Goal: Transaction & Acquisition: Purchase product/service

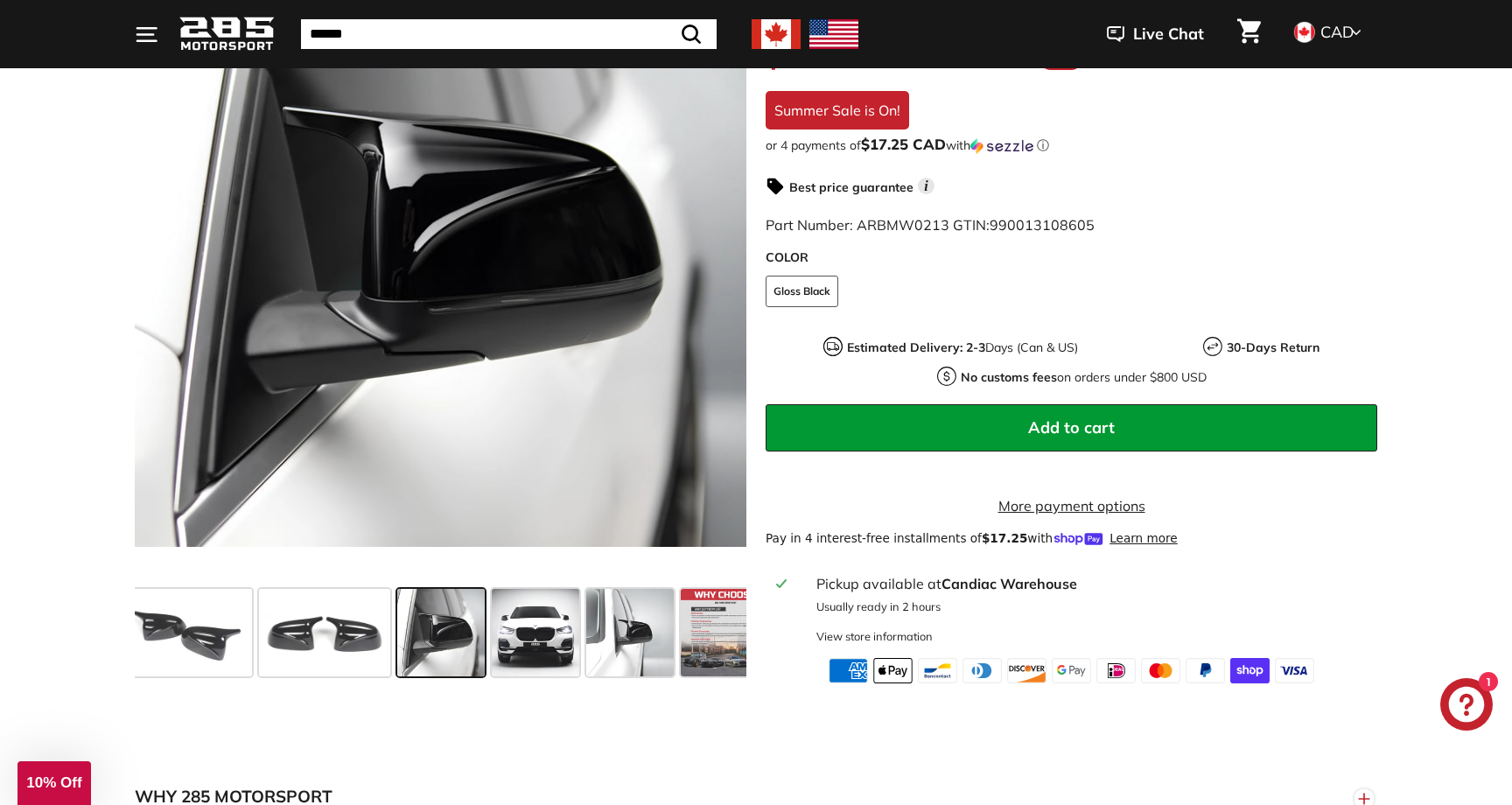
scroll to position [443, 0]
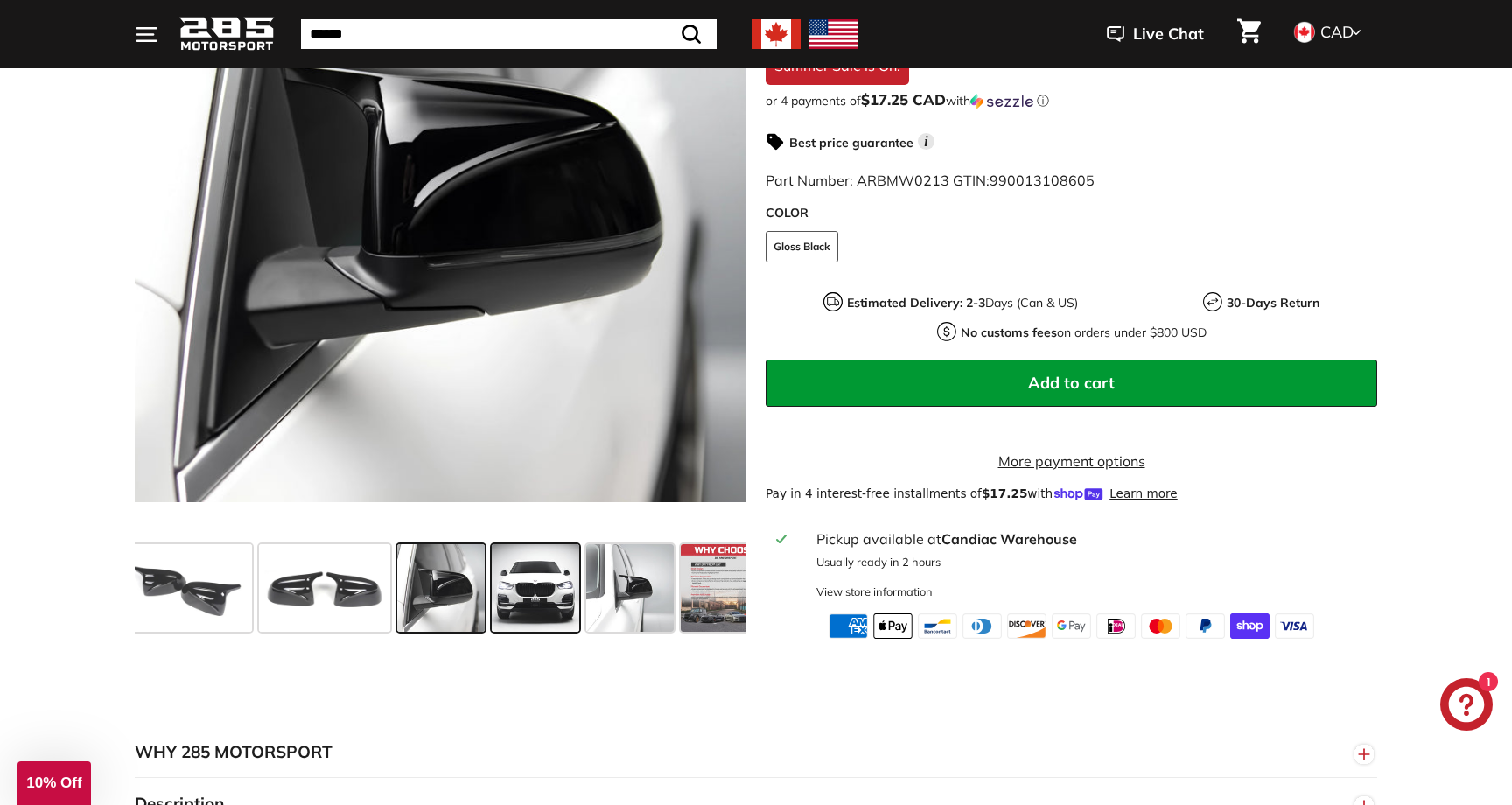
click at [542, 582] on span at bounding box center [535, 588] width 88 height 88
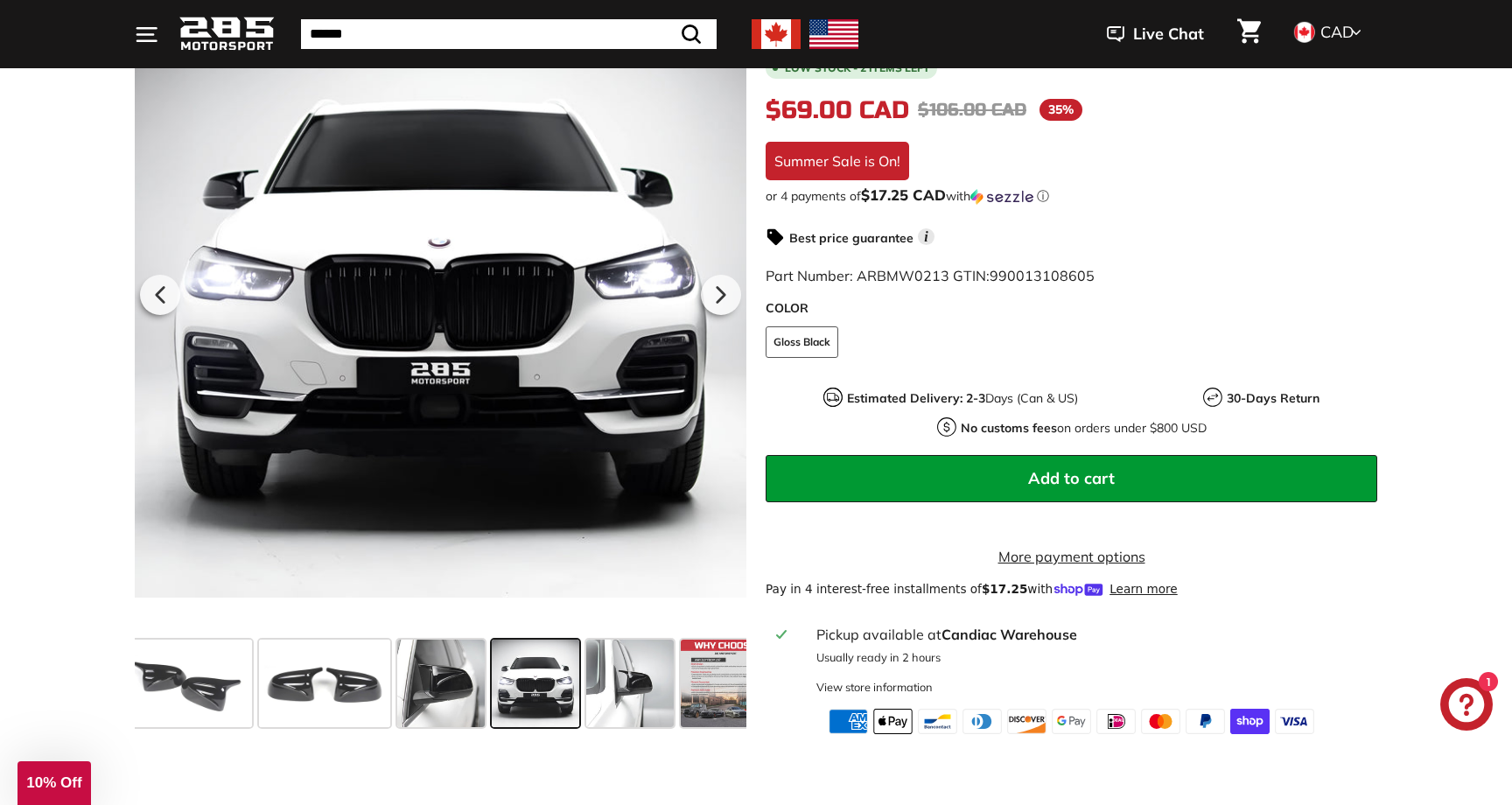
scroll to position [347, 0]
click at [639, 705] on span at bounding box center [629, 683] width 88 height 88
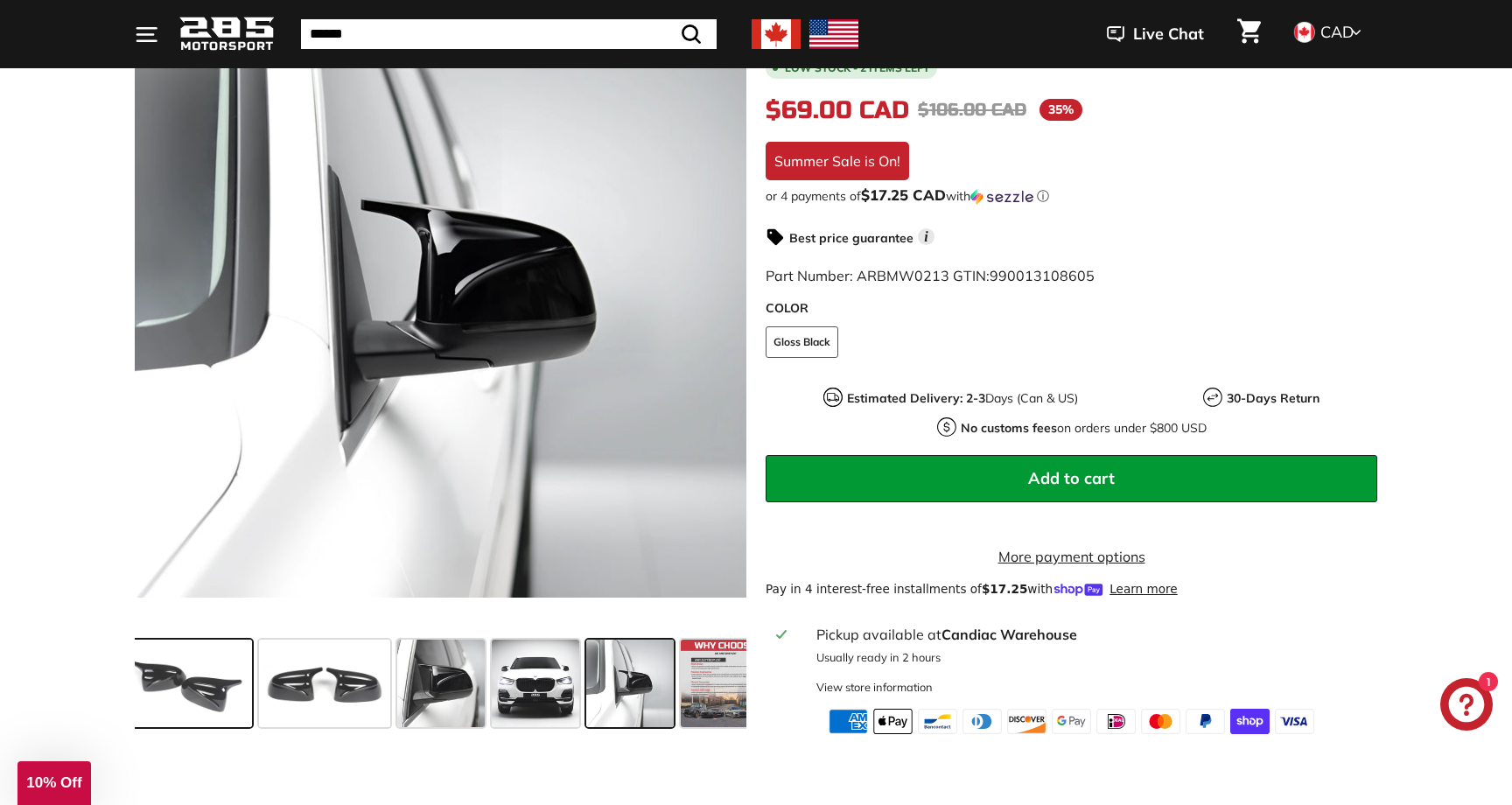
click at [214, 693] on span at bounding box center [186, 683] width 131 height 88
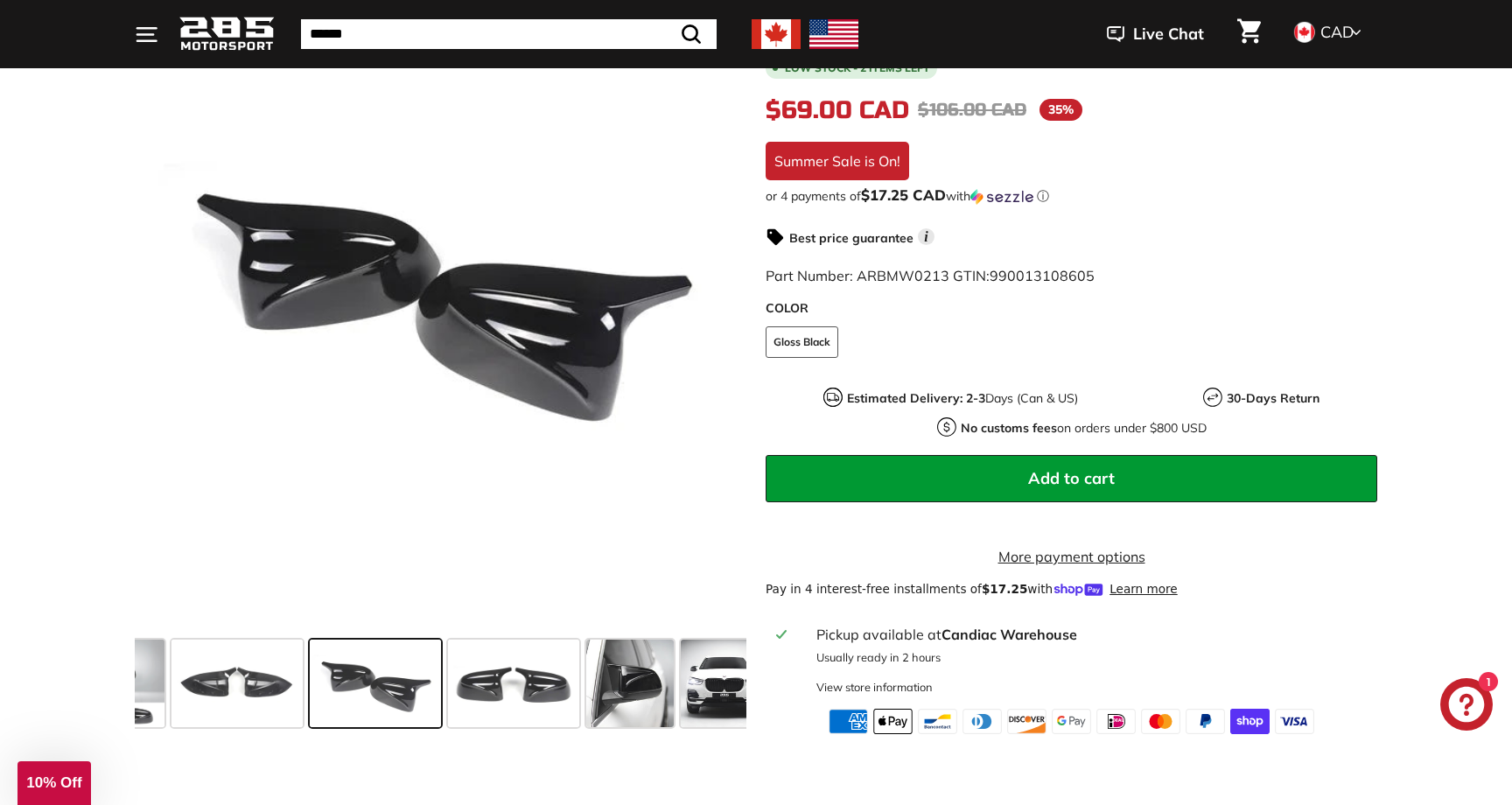
scroll to position [0, 0]
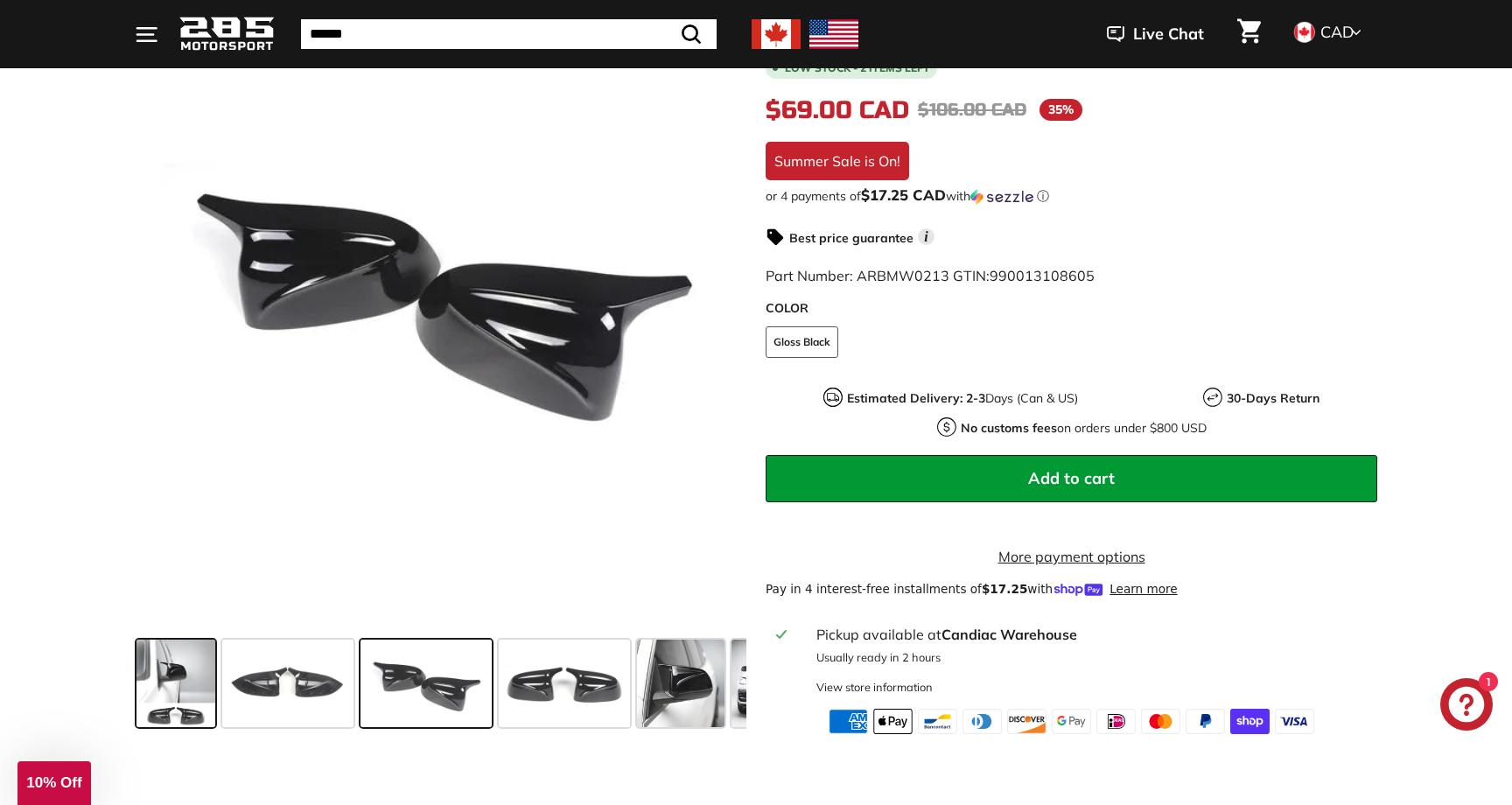
click at [156, 689] on span at bounding box center [176, 683] width 79 height 88
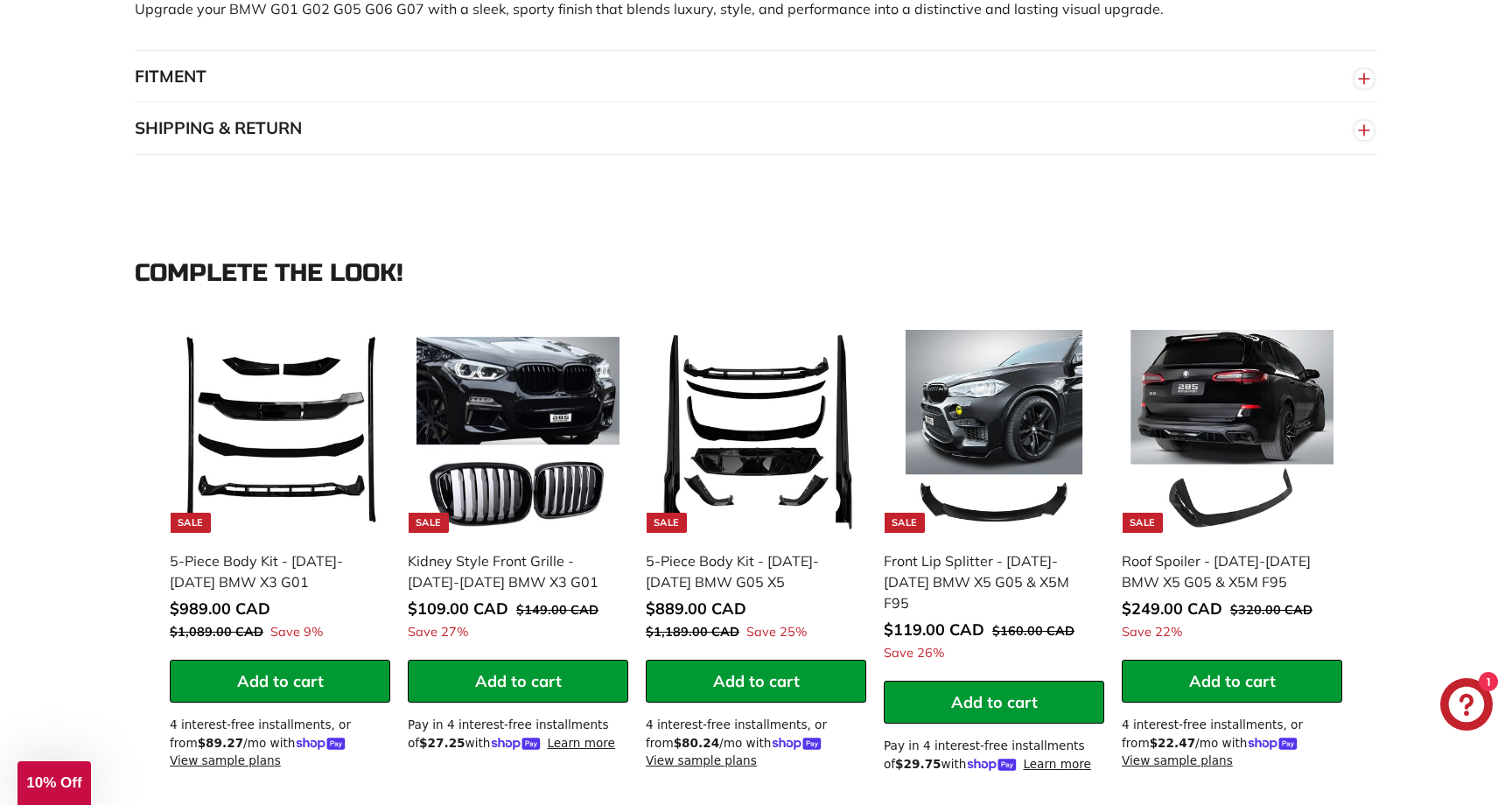
scroll to position [1126, 0]
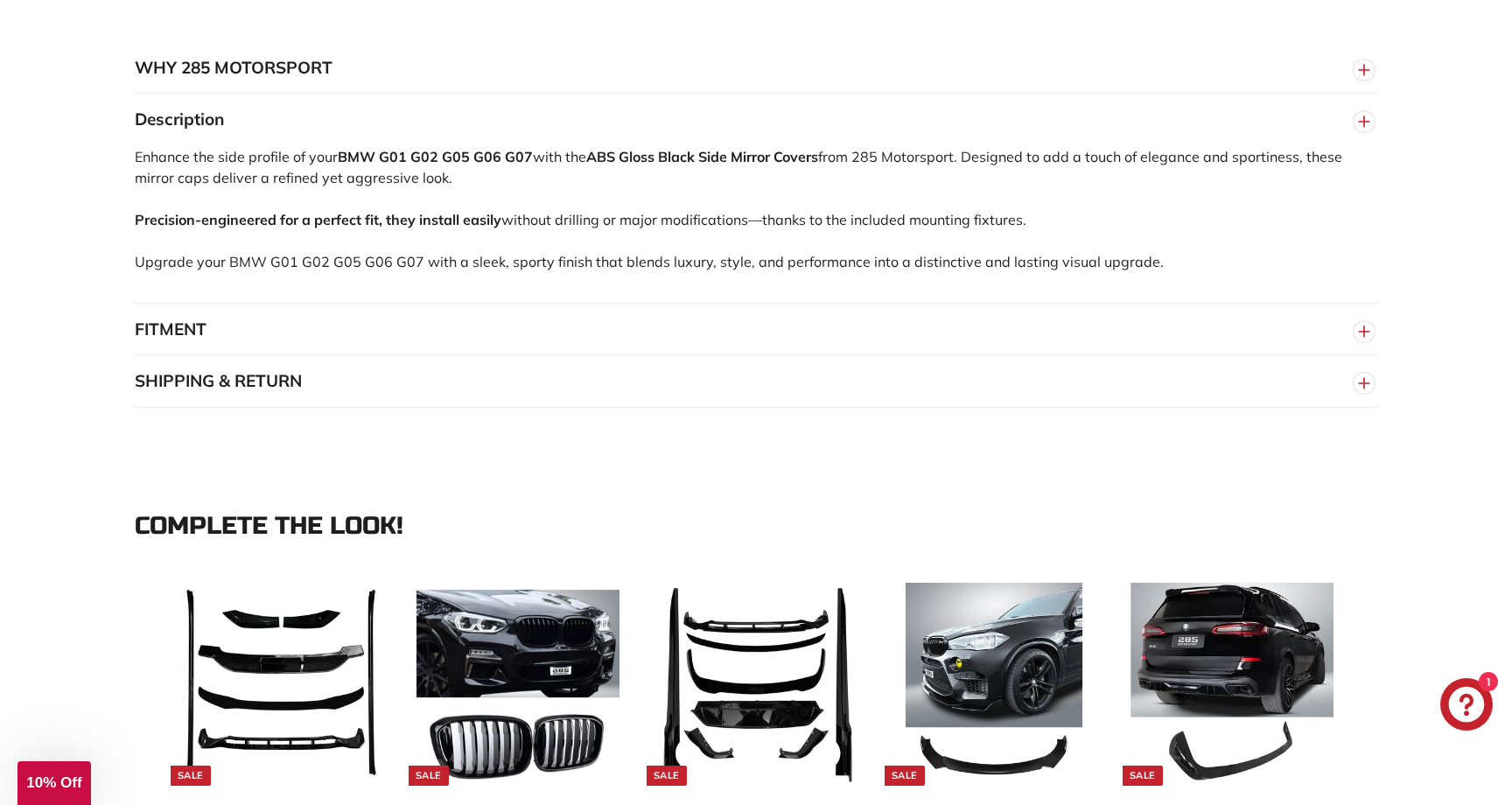
click at [436, 323] on button "FITMENT" at bounding box center [756, 330] width 1243 height 53
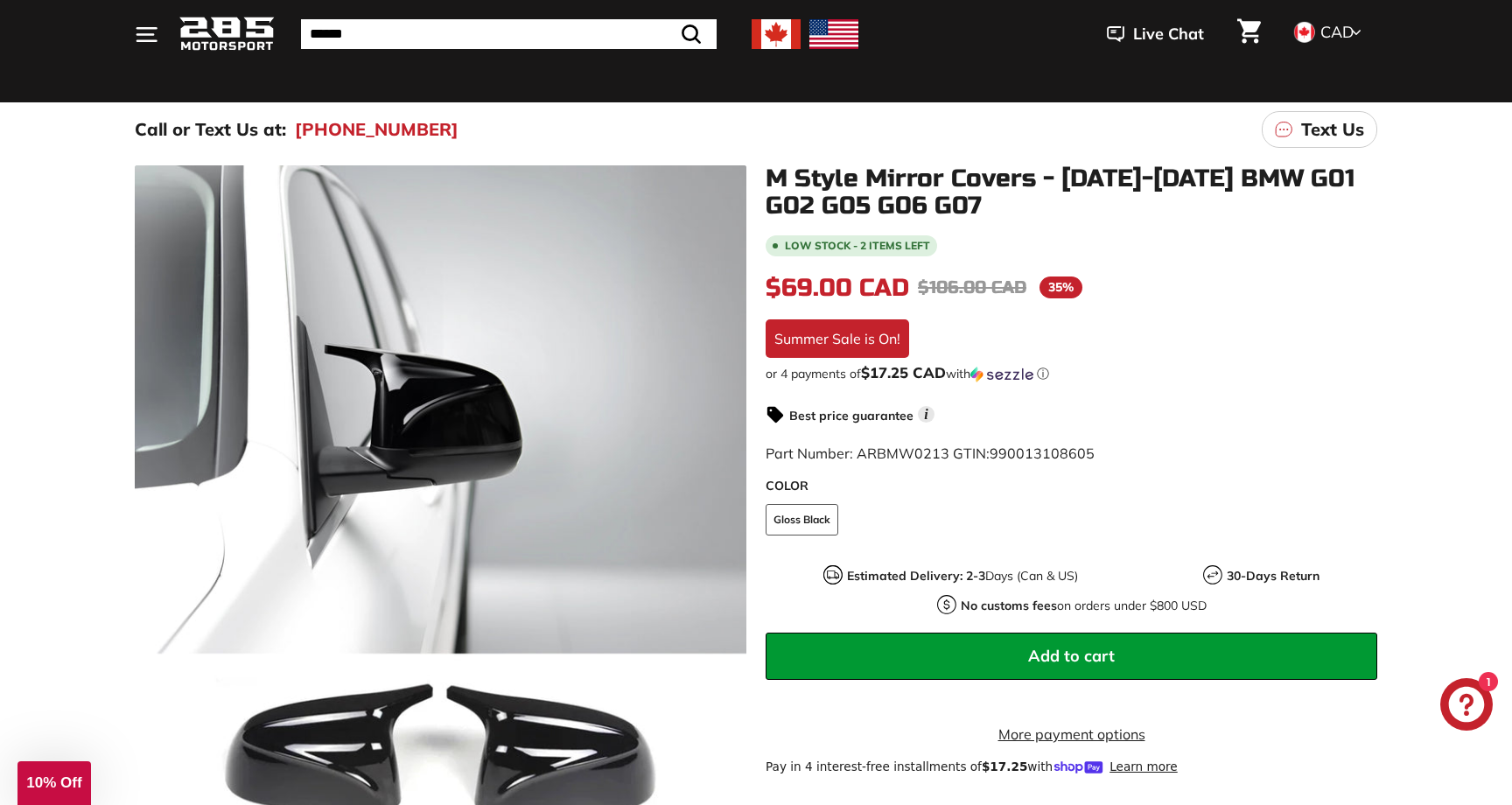
scroll to position [134, 0]
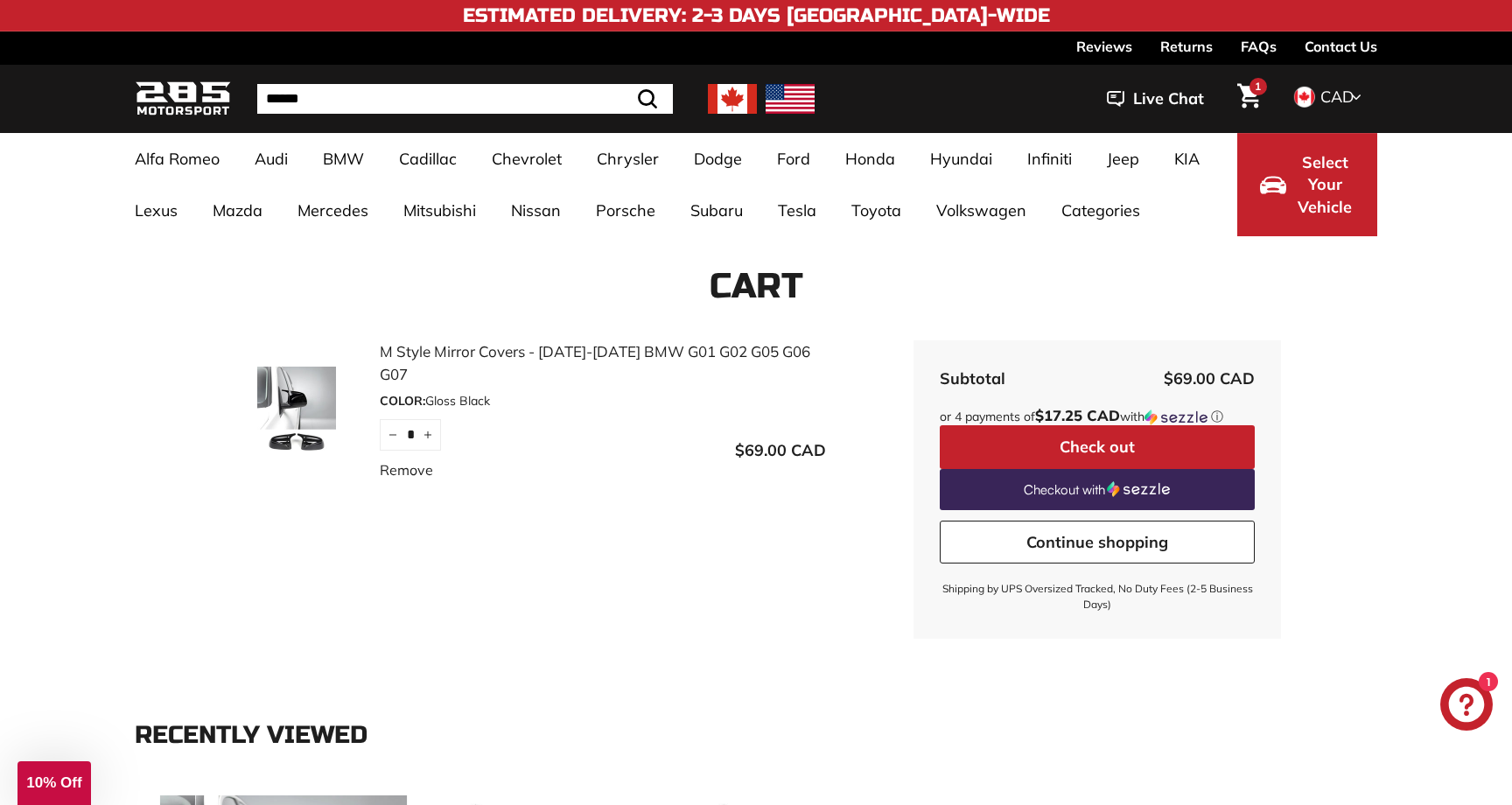
click at [1052, 448] on button "Check out" at bounding box center [1097, 446] width 315 height 43
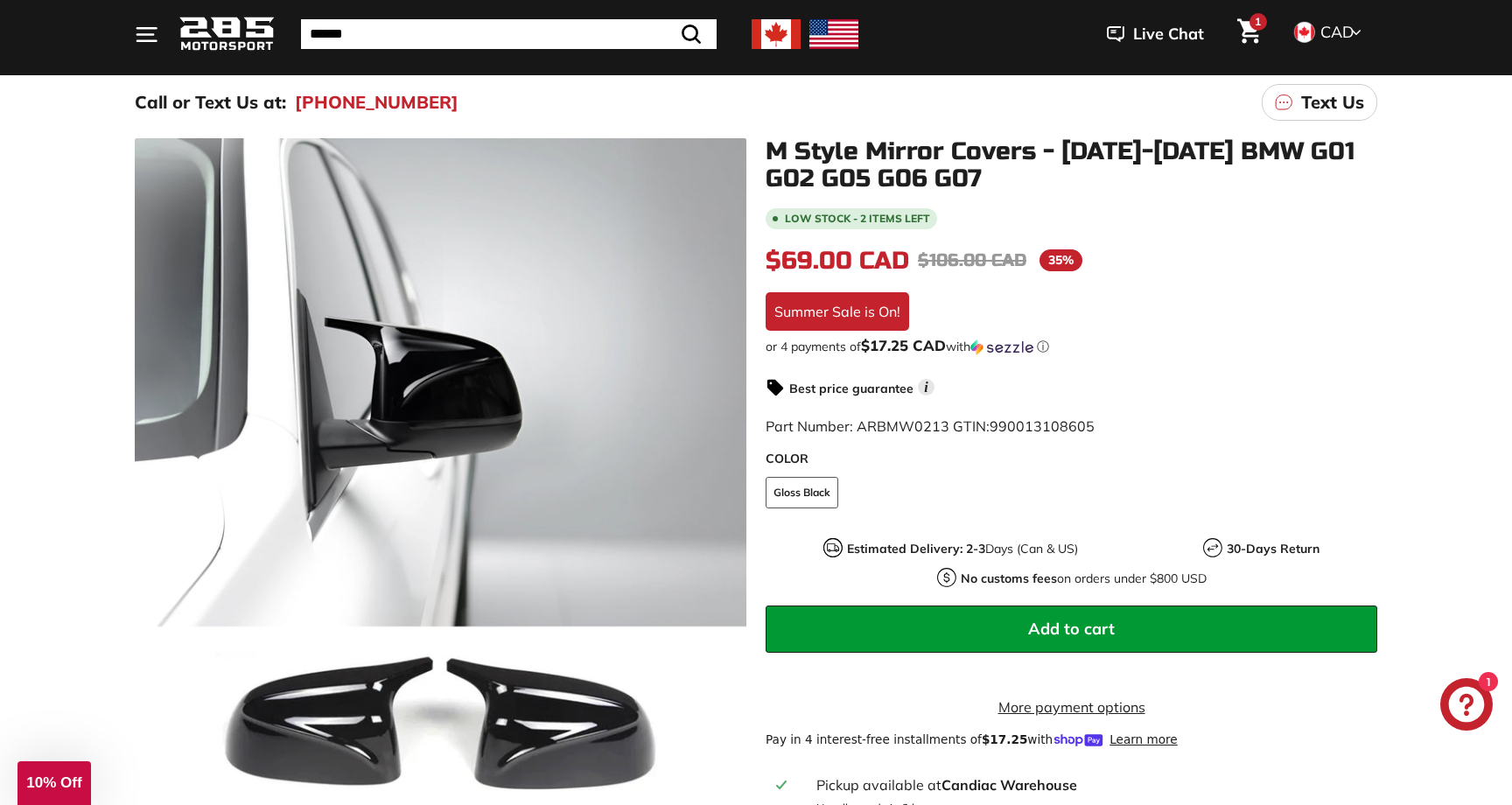
scroll to position [169, 0]
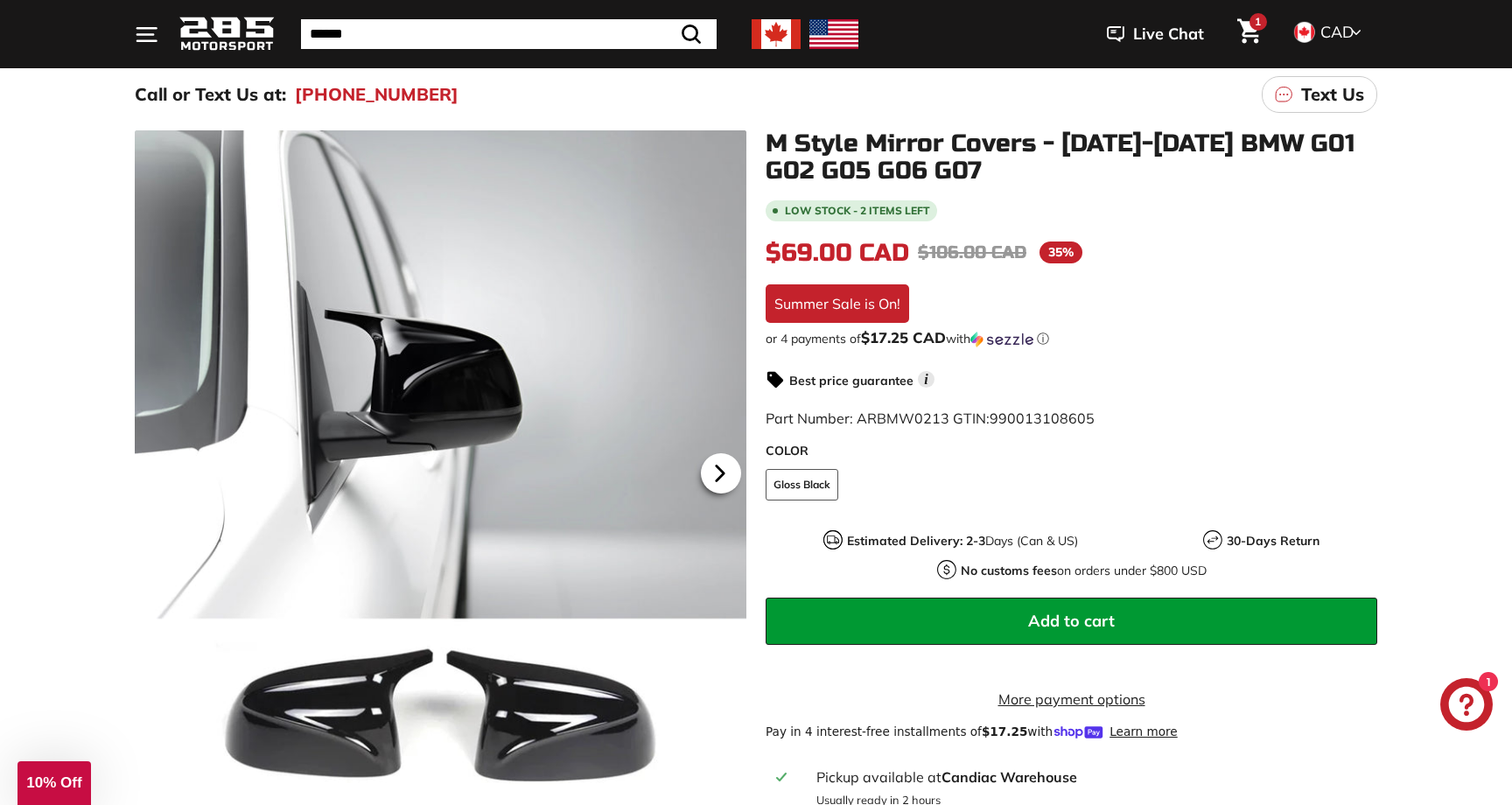
click at [726, 470] on icon at bounding box center [720, 473] width 41 height 40
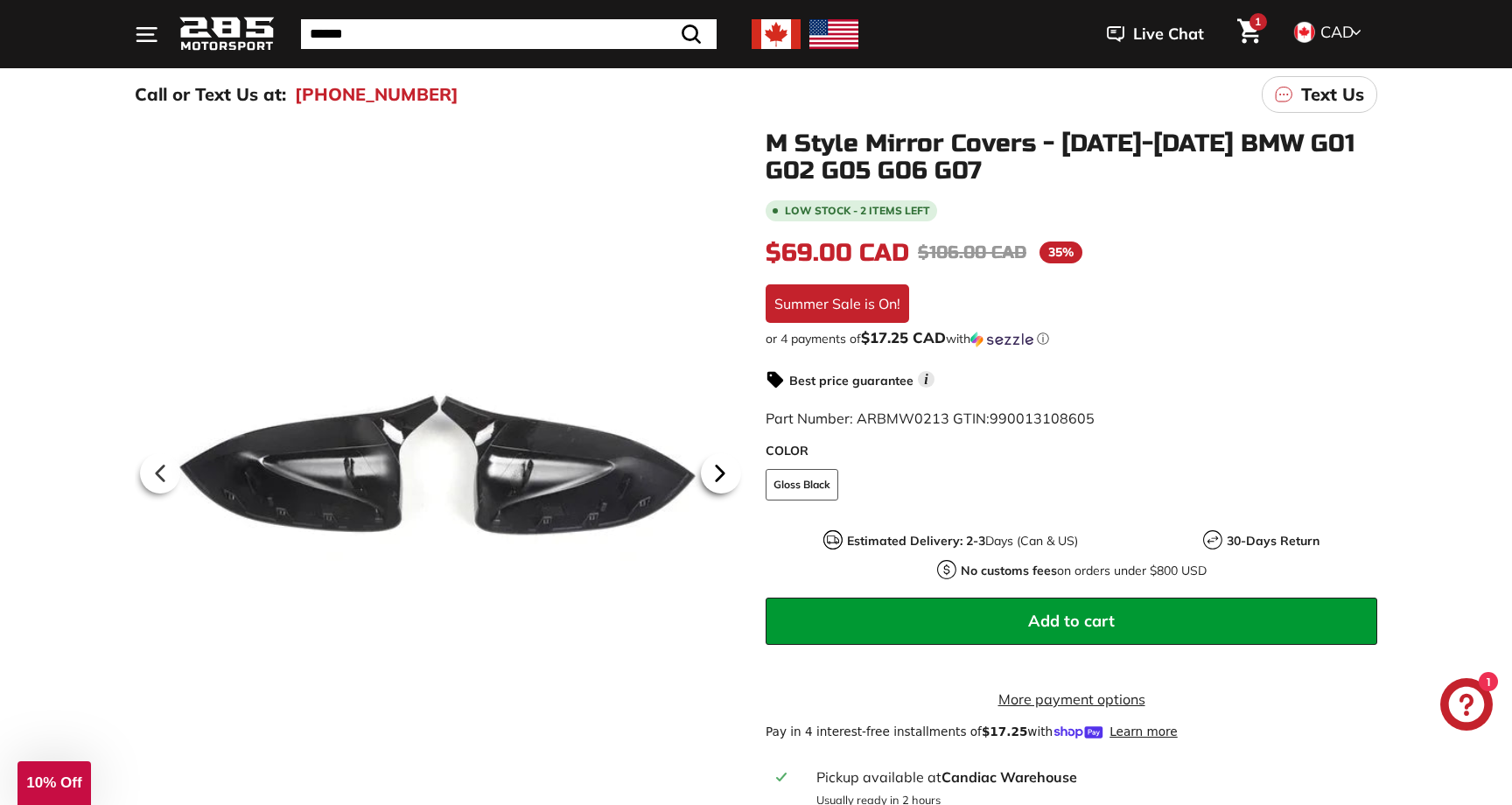
click at [726, 470] on icon at bounding box center [720, 473] width 41 height 40
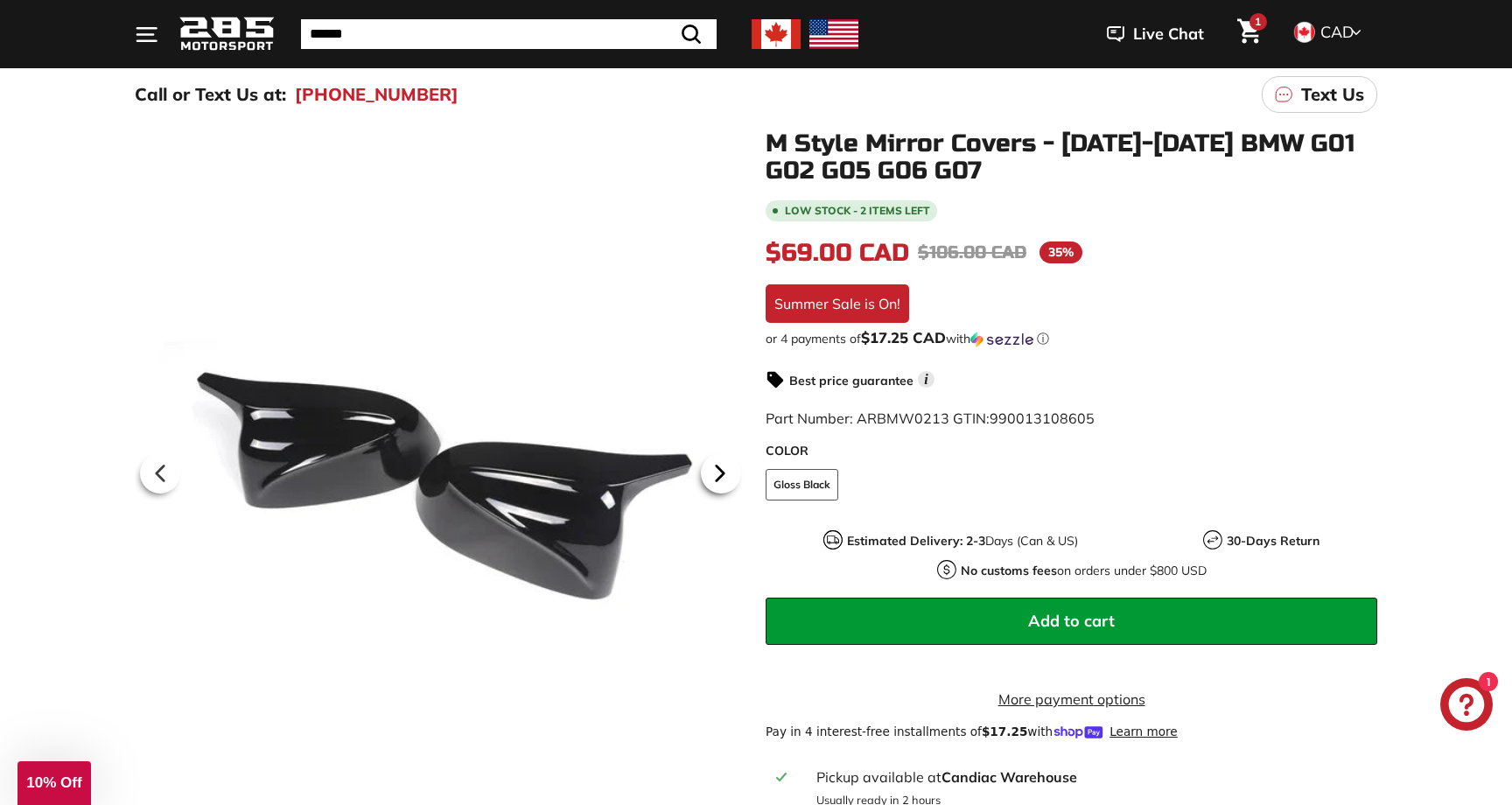
click at [726, 470] on icon at bounding box center [720, 473] width 41 height 40
